Goal: Task Accomplishment & Management: Manage account settings

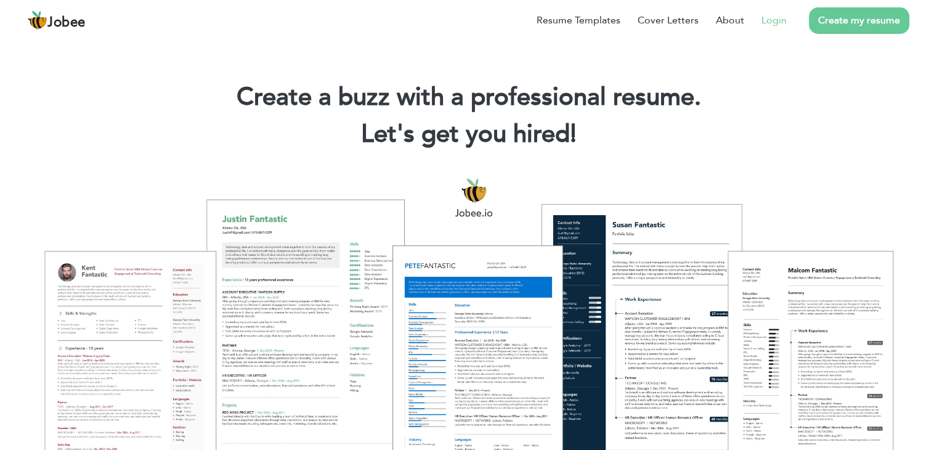
click at [769, 19] on link "Login" at bounding box center [773, 20] width 25 height 15
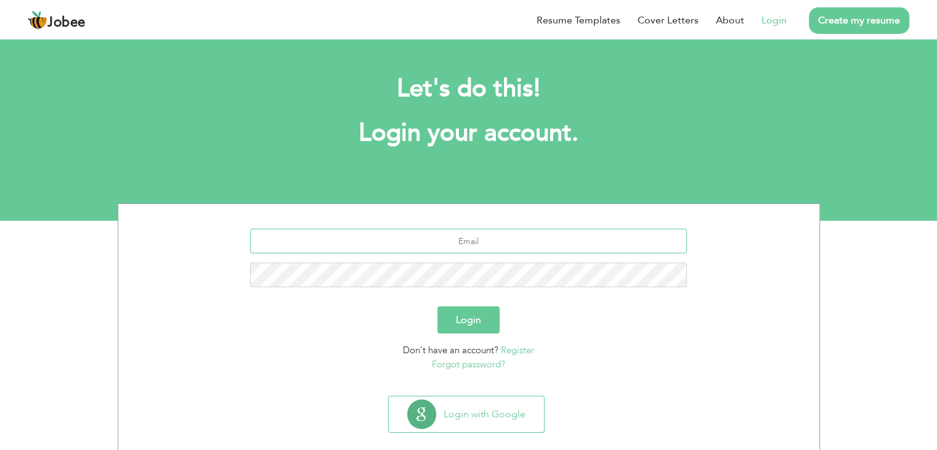
click at [490, 239] on input "text" at bounding box center [468, 241] width 437 height 25
type input "[EMAIL_ADDRESS][DOMAIN_NAME]"
click at [437, 288] on div "[EMAIL_ADDRESS][DOMAIN_NAME]" at bounding box center [469, 263] width 683 height 68
click at [437, 306] on button "Login" at bounding box center [468, 319] width 62 height 27
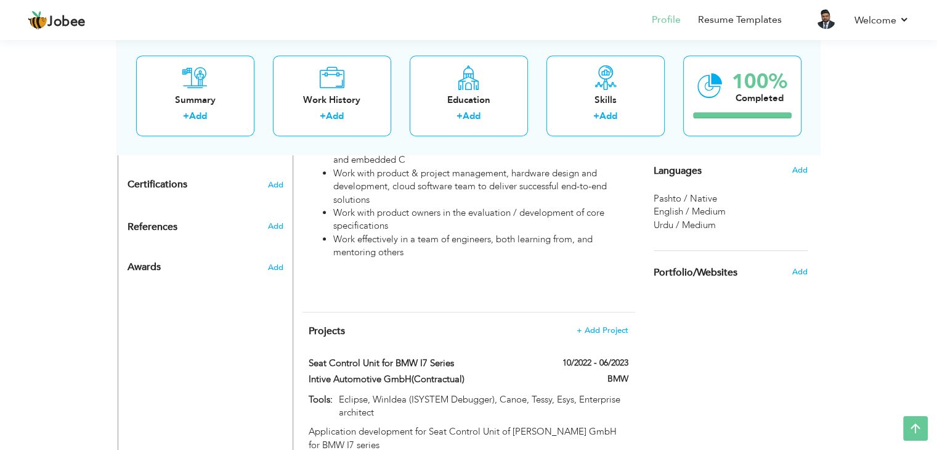
scroll to position [717, 0]
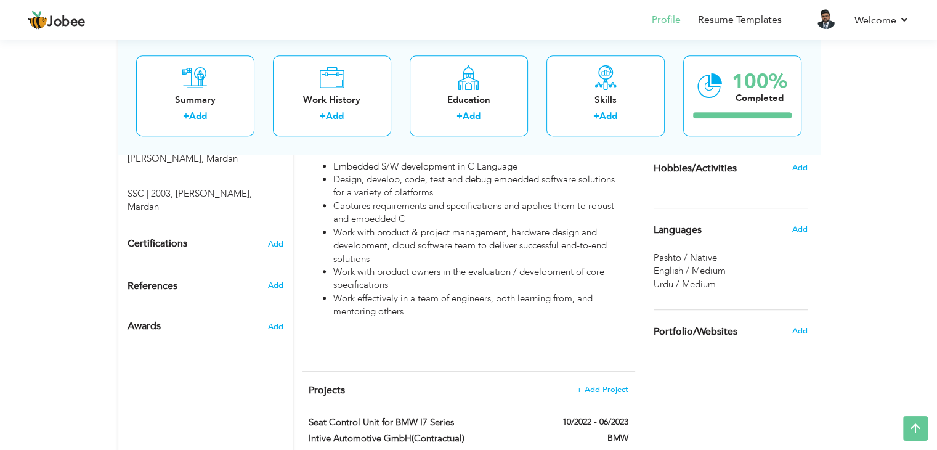
drag, startPoint x: 946, startPoint y: 79, endPoint x: 933, endPoint y: 225, distance: 146.0
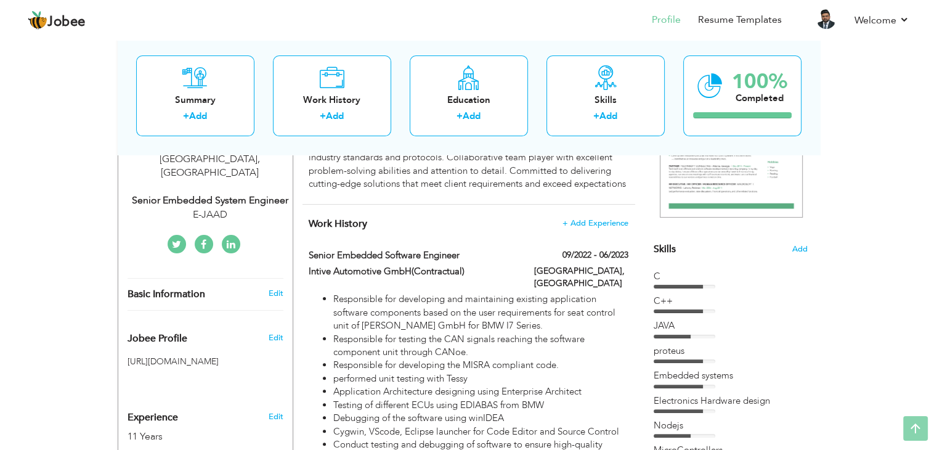
scroll to position [0, 0]
